Goal: Task Accomplishment & Management: Manage account settings

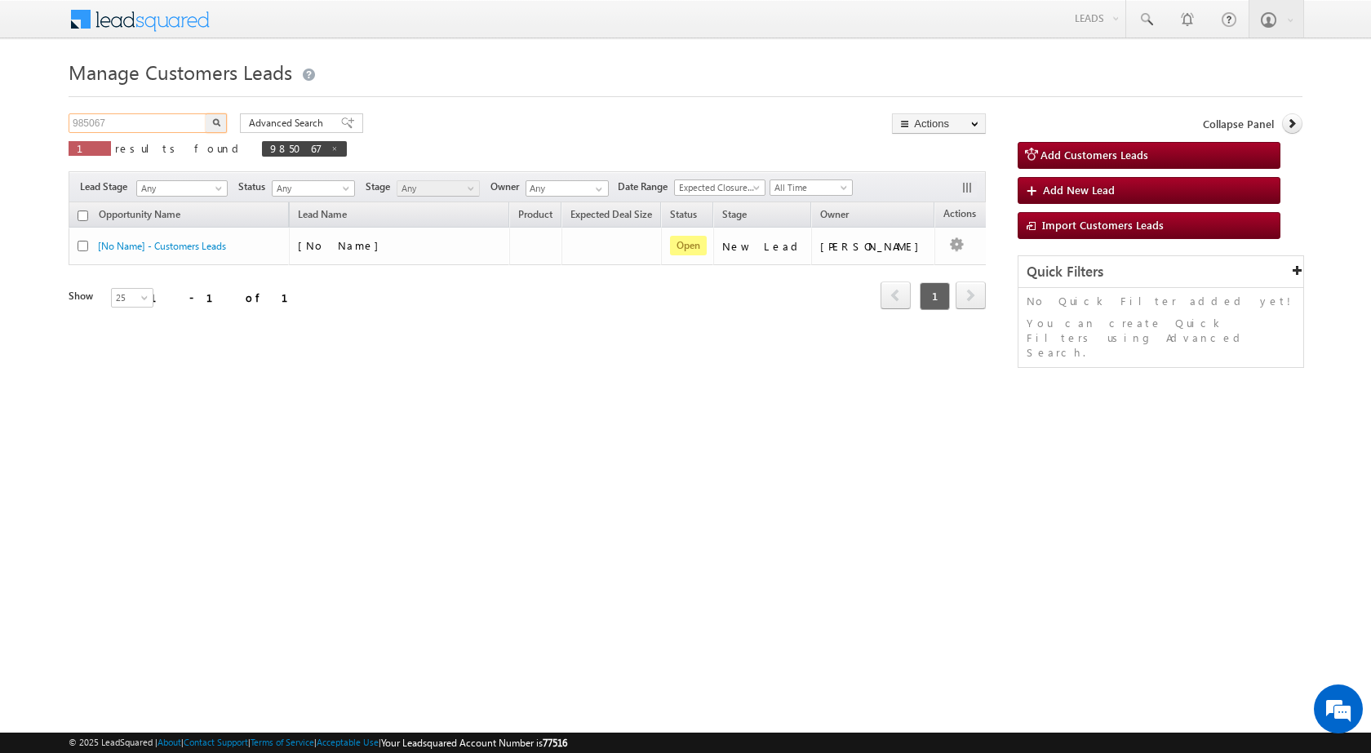
click at [120, 127] on input "985067" at bounding box center [139, 123] width 140 height 20
paste input "9895"
type input "989895"
click at [206, 113] on button "button" at bounding box center [216, 123] width 21 height 20
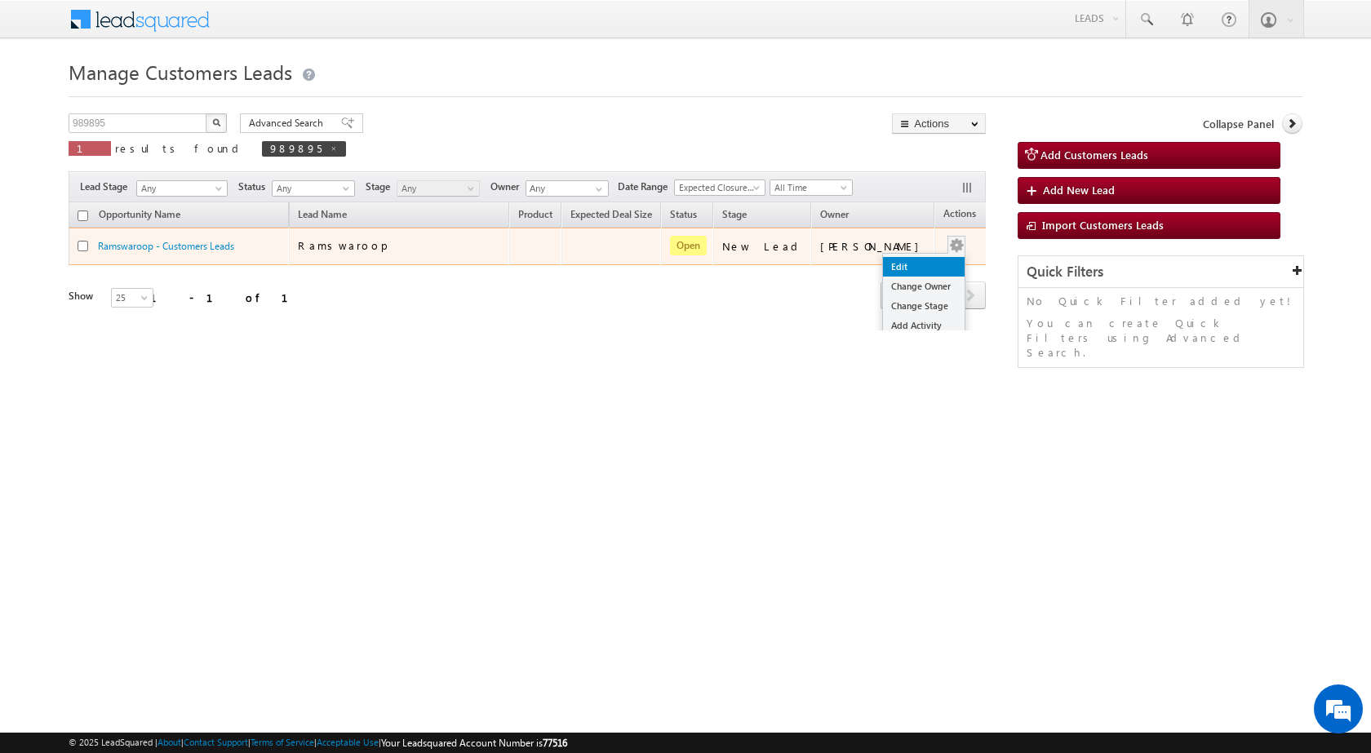
click at [903, 271] on link "Edit" at bounding box center [924, 267] width 82 height 20
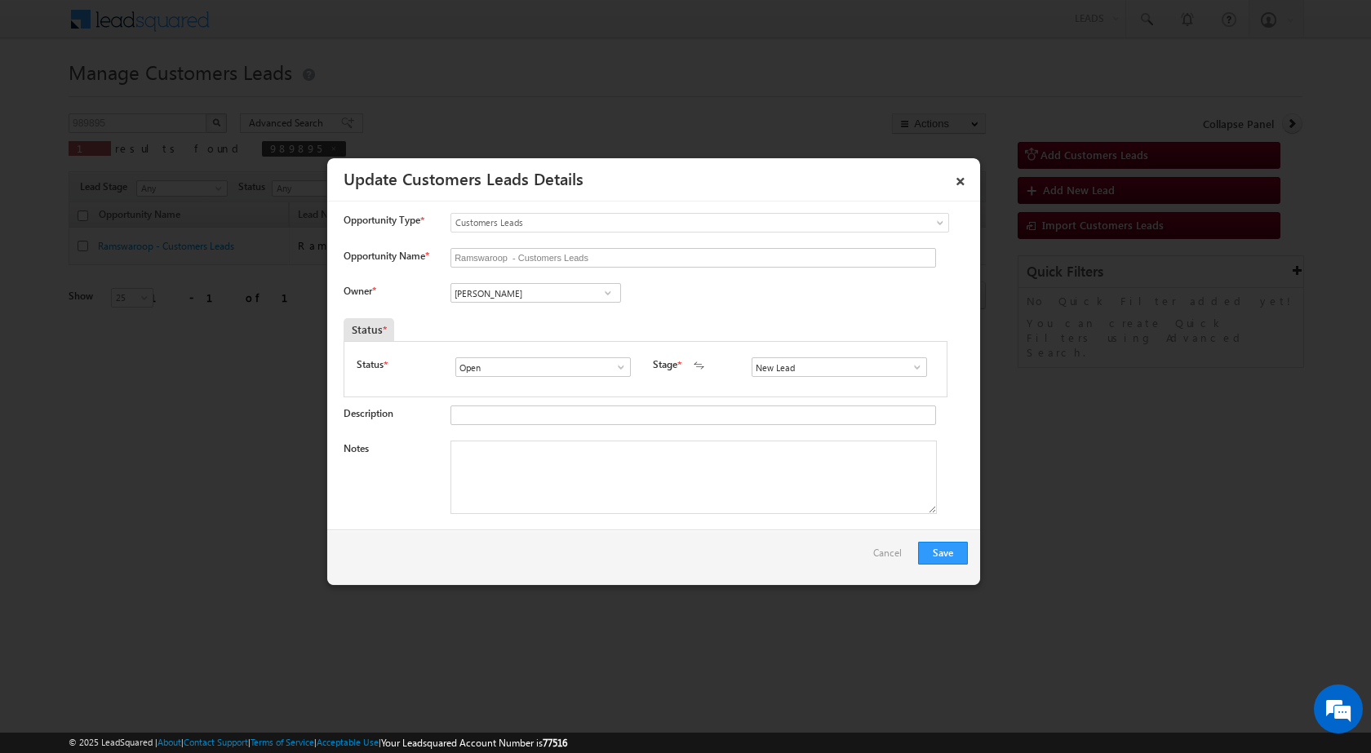
click at [932, 371] on div "Status * Open Won Lost Open Stage * New Lead Interested Pending Documents" at bounding box center [646, 369] width 604 height 56
click at [910, 371] on span at bounding box center [917, 367] width 16 height 13
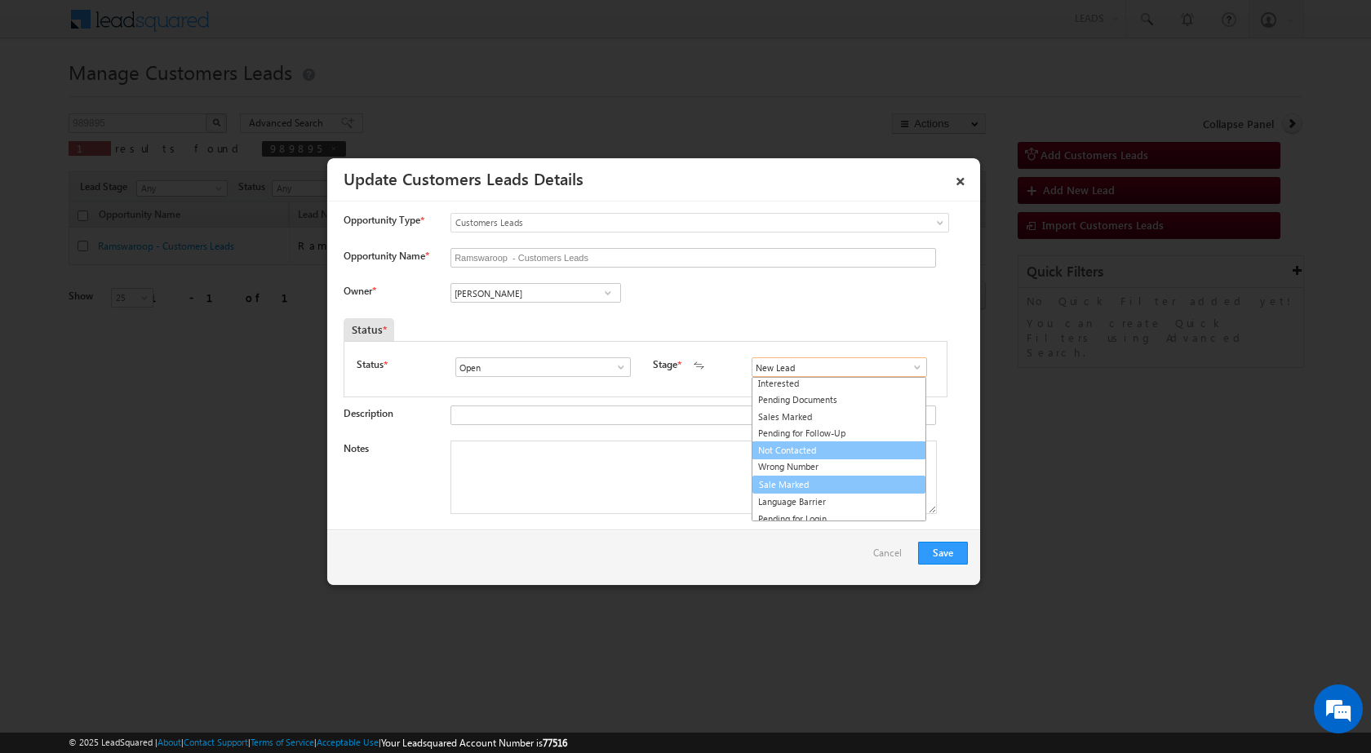
scroll to position [24, 0]
click at [789, 479] on link "Sale Marked" at bounding box center [839, 479] width 175 height 19
type input "Sale Marked"
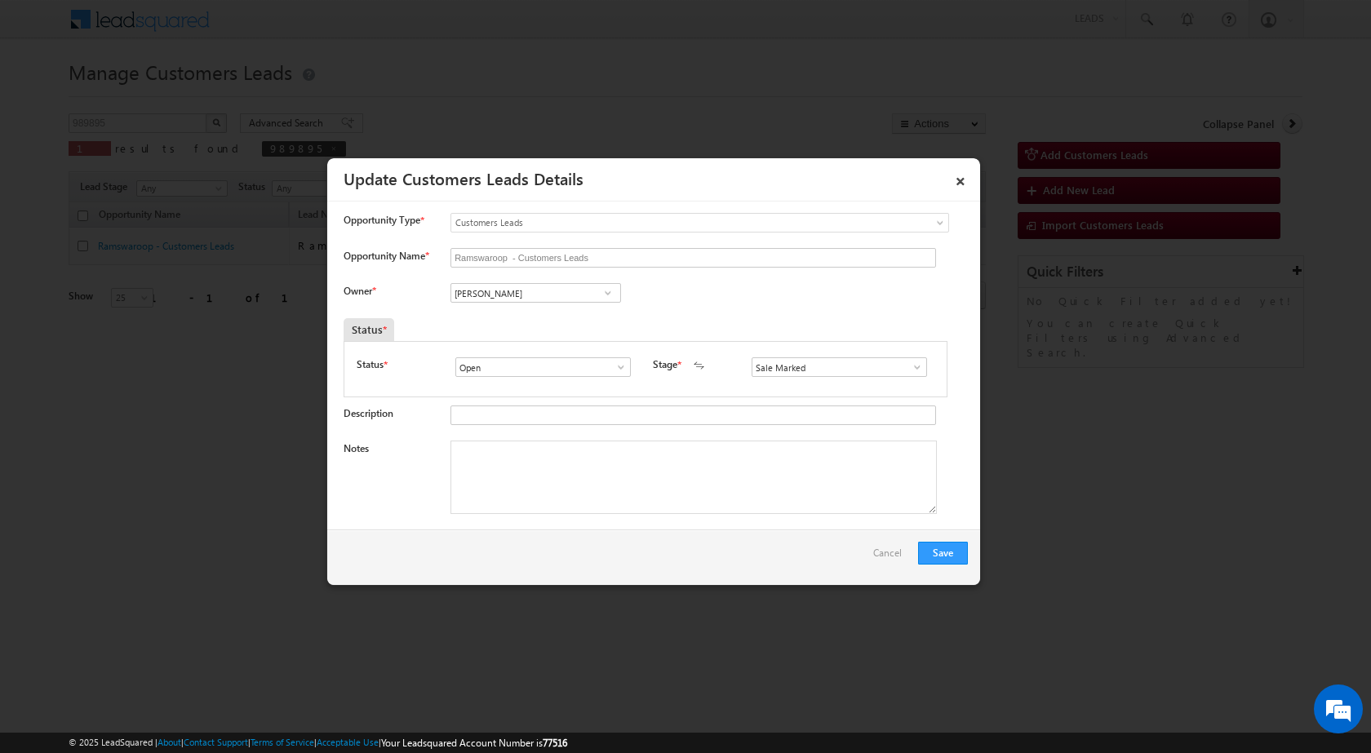
click at [692, 335] on div "Status *" at bounding box center [568, 329] width 448 height 23
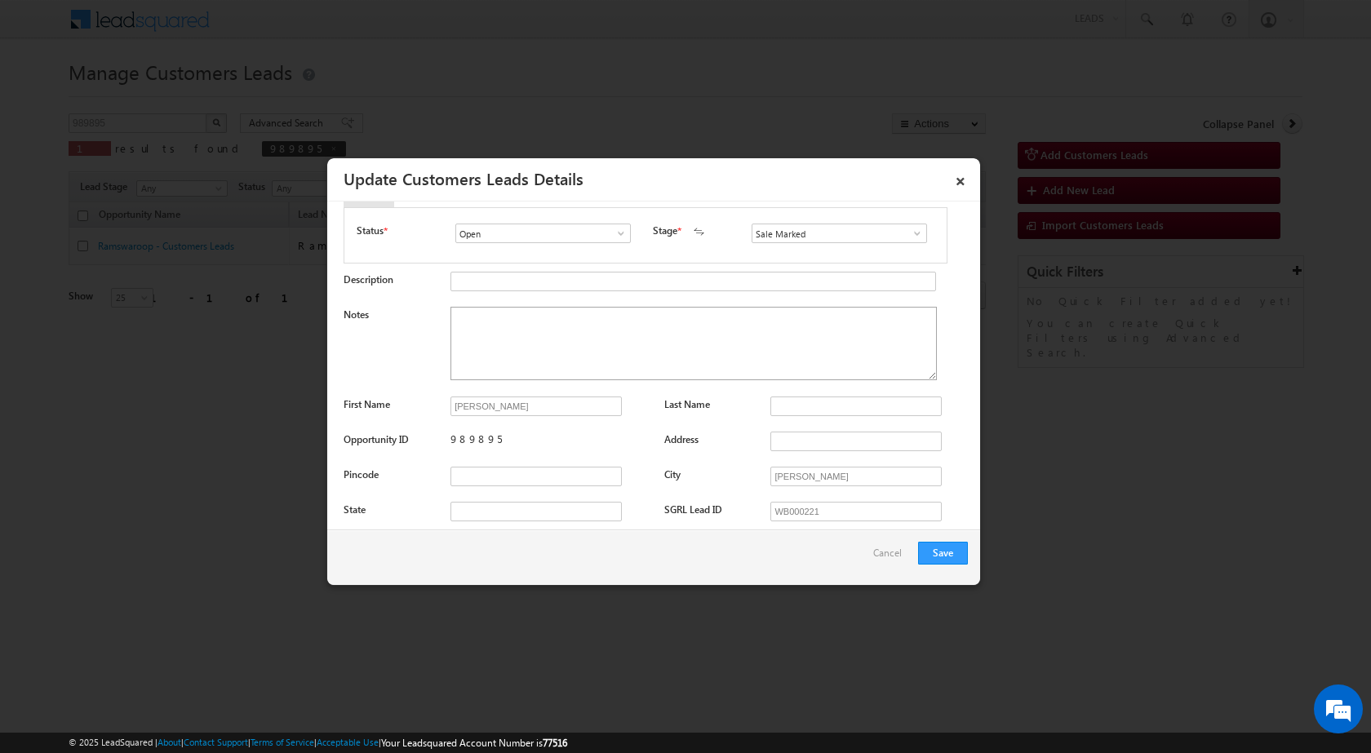
scroll to position [0, 0]
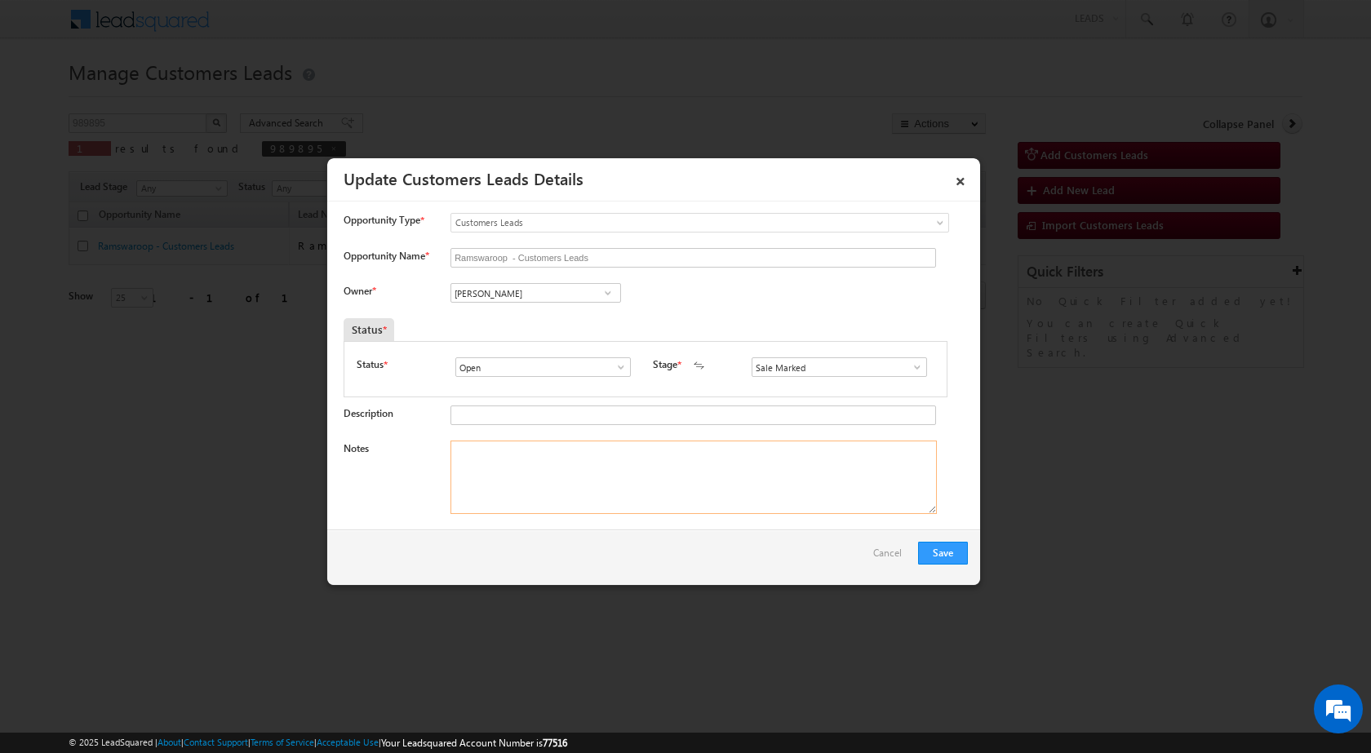
click at [482, 473] on textarea "Notes" at bounding box center [694, 477] width 487 height 73
paste textarea "[PERSON_NAME] - 8085147590 - TOP-UP 1 LAC - RATLAM 457001"
type textarea "[PERSON_NAME] - 8085147590 - TOP-UP 1 LAC - RATLAM 457001"
click at [701, 295] on div "Owner * Vikas Halwai Vikas Halwai Vikas Halwai" at bounding box center [656, 296] width 625 height 27
click at [557, 293] on input "[PERSON_NAME]" at bounding box center [536, 293] width 171 height 20
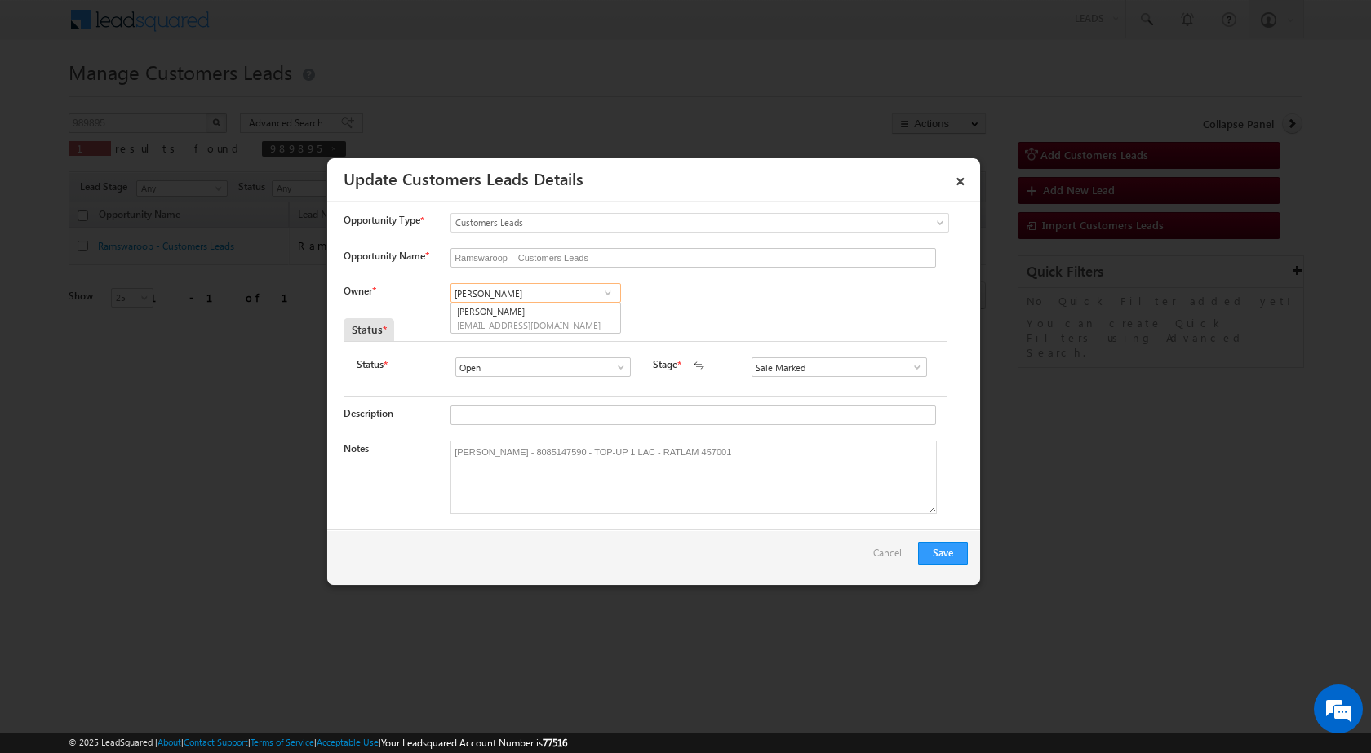
paste input "Apurav Shukla"
click at [509, 327] on span "[PERSON_NAME][EMAIL_ADDRESS][DOMAIN_NAME]" at bounding box center [530, 325] width 147 height 12
type input "Apurav Shukla"
click at [771, 305] on div "Owner * Vikas Halwai Vikas Halwai Vikas Halwai [PERSON_NAME] [PERSON_NAME] 02fa…" at bounding box center [656, 296] width 625 height 27
click at [936, 557] on button "Save" at bounding box center [943, 553] width 50 height 23
